Goal: Information Seeking & Learning: Learn about a topic

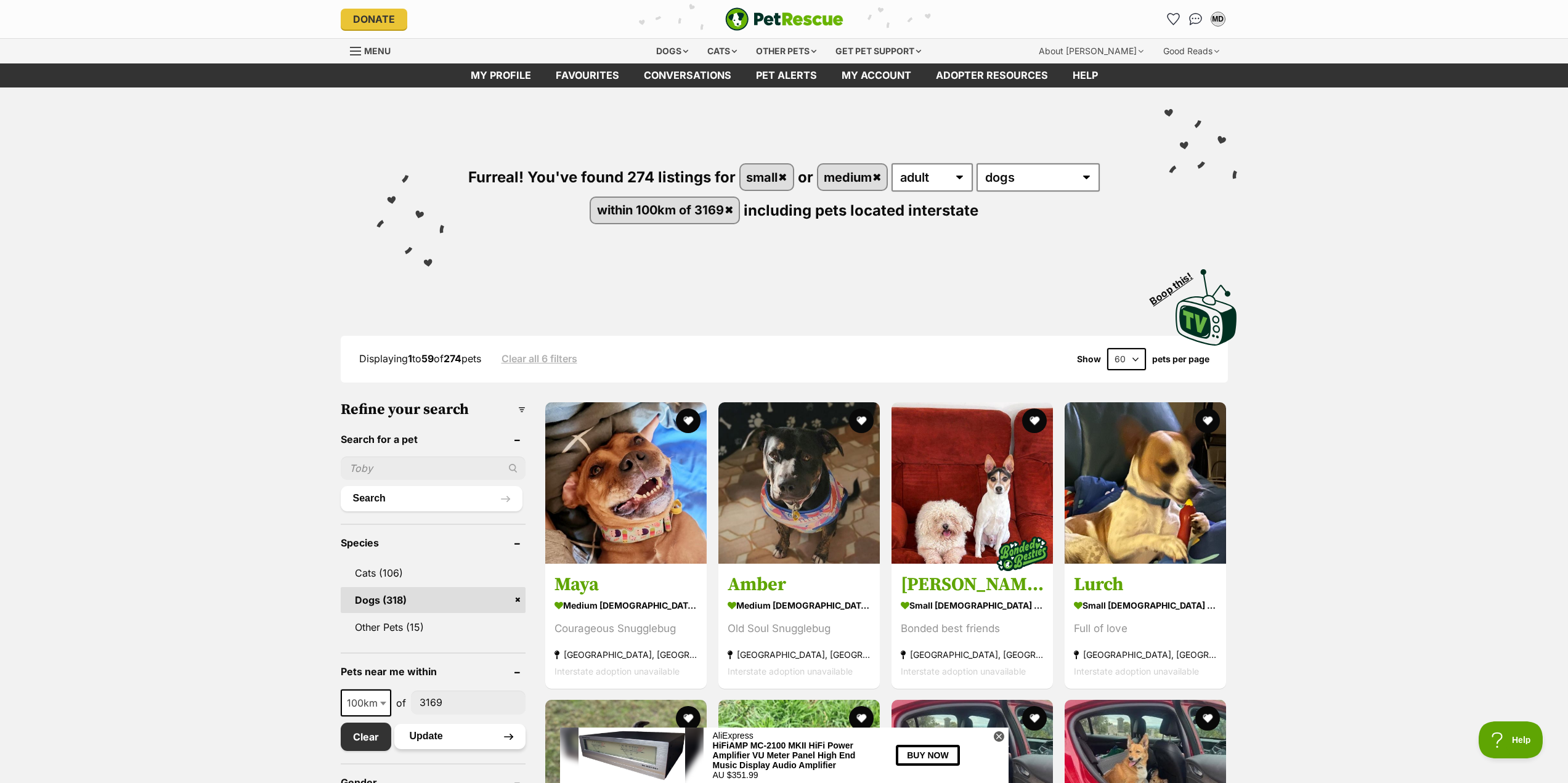
click at [426, 736] on button "Update" at bounding box center [460, 736] width 131 height 25
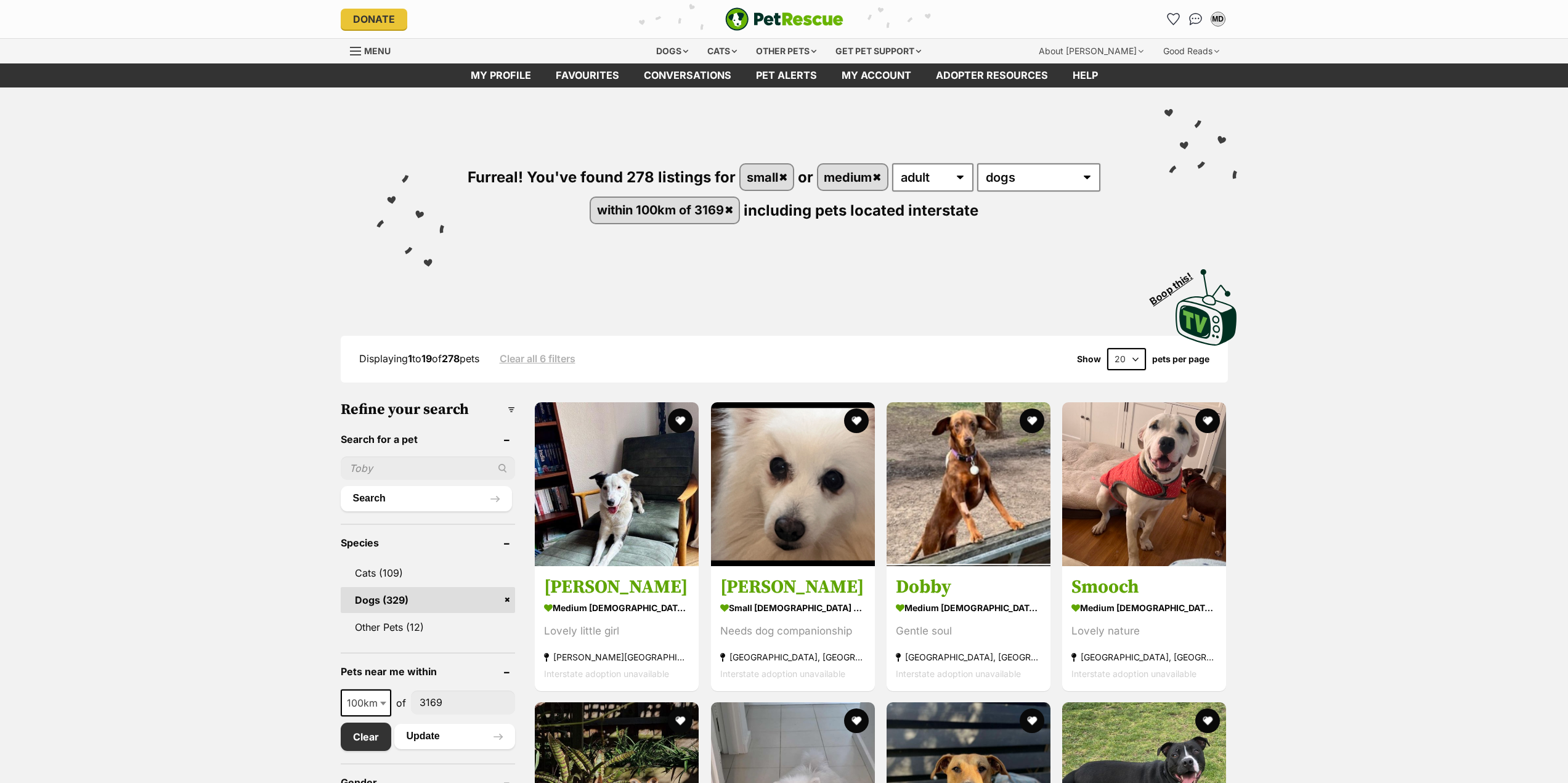
click at [1134, 358] on select "20 40 60" at bounding box center [1126, 359] width 39 height 22
select select "60"
click at [1107, 348] on select "20 40 60" at bounding box center [1126, 359] width 39 height 22
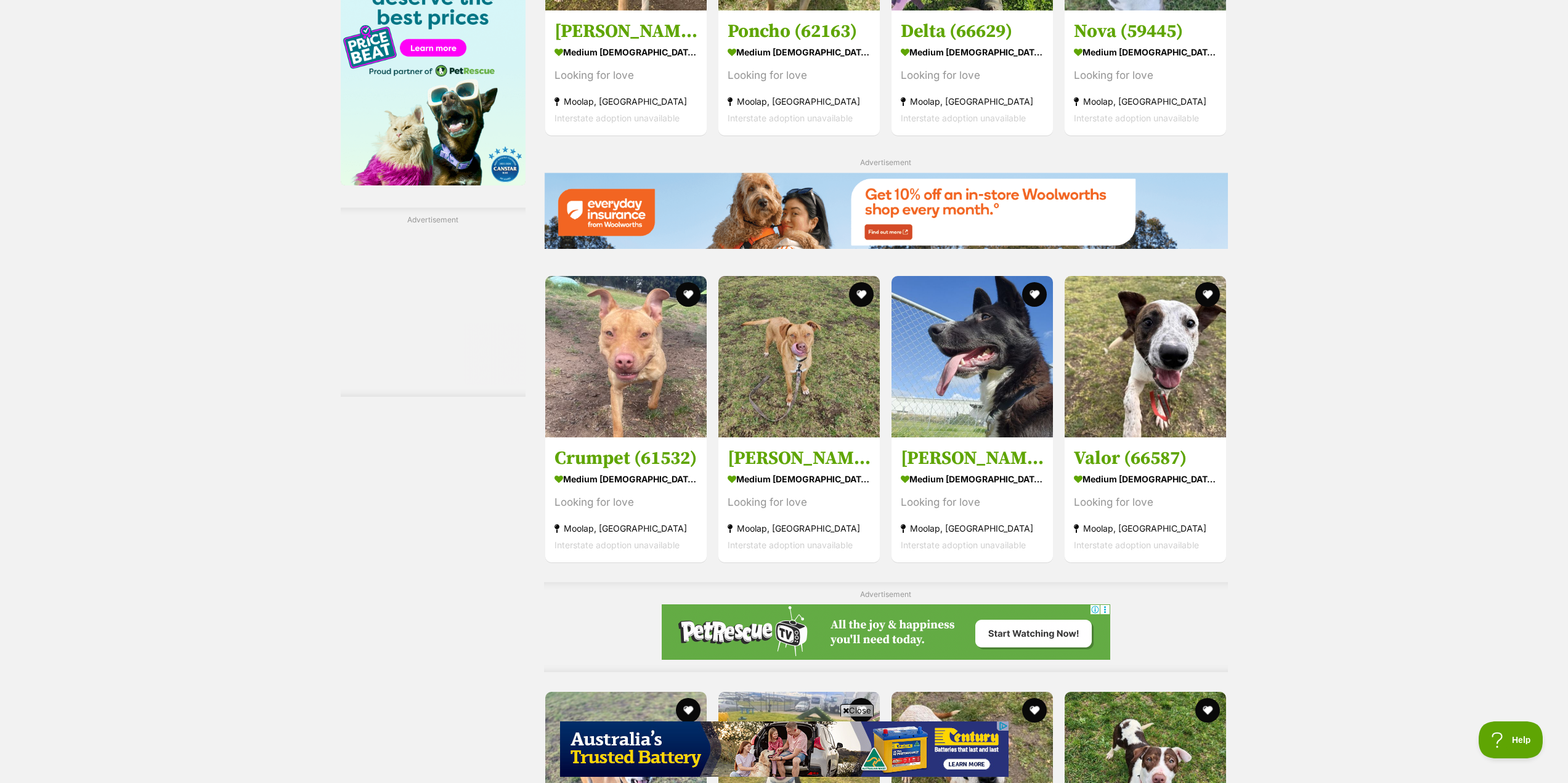
scroll to position [1786, 0]
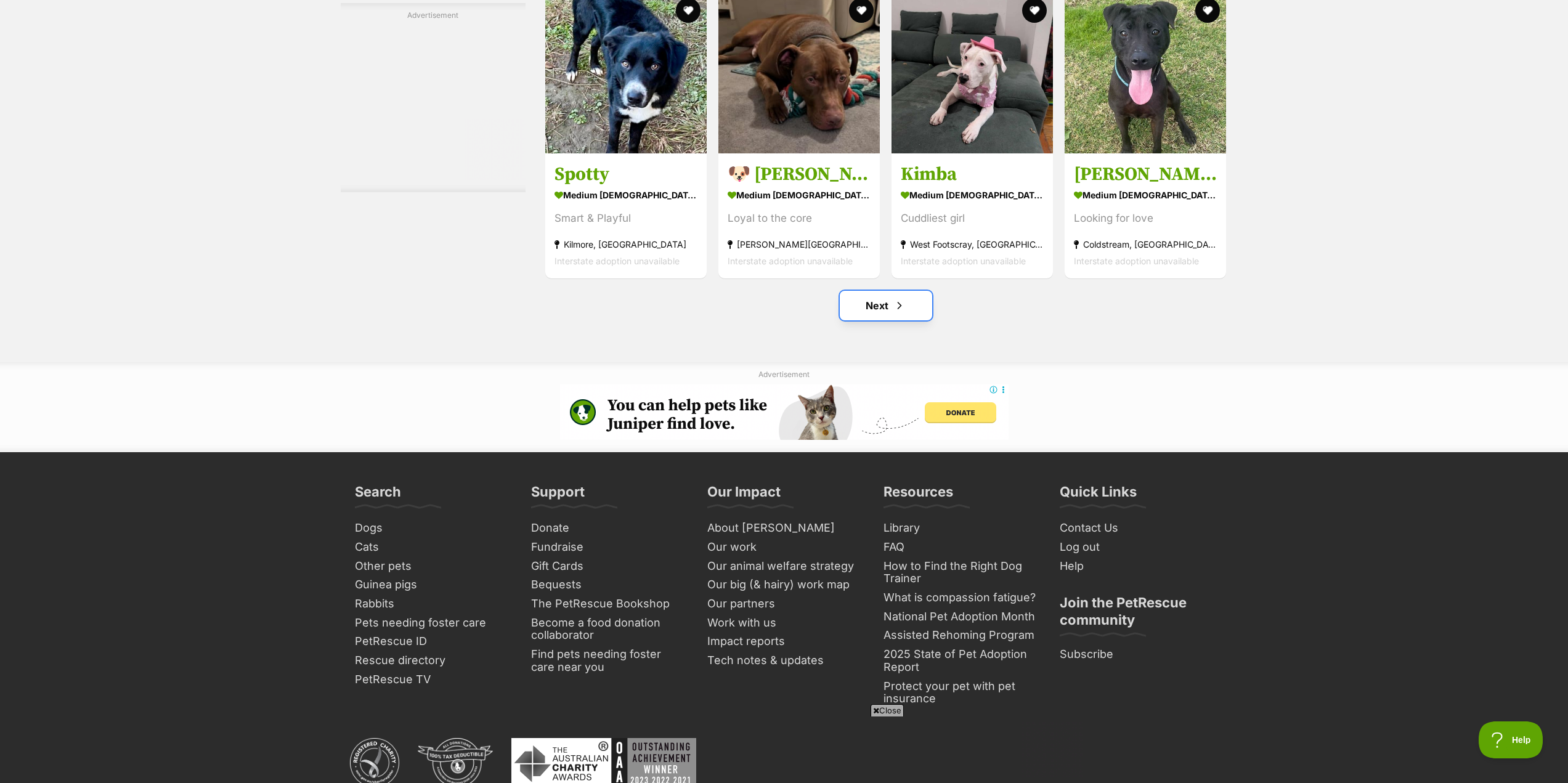
click at [871, 320] on link "Next" at bounding box center [886, 305] width 92 height 29
